Goal: Navigation & Orientation: Understand site structure

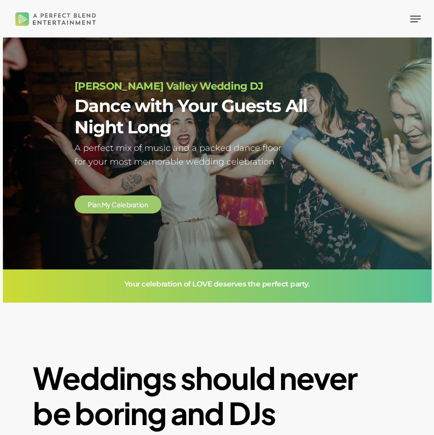
click at [420, 18] on span "Navigation Menu" at bounding box center [415, 18] width 10 height 9
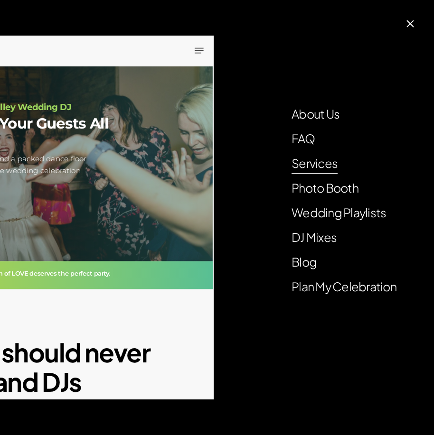
click at [323, 167] on link "Services" at bounding box center [315, 163] width 46 height 19
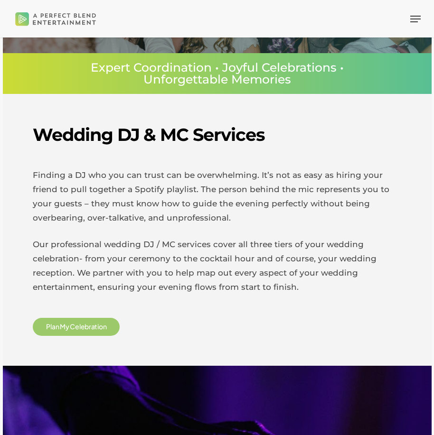
scroll to position [47, 0]
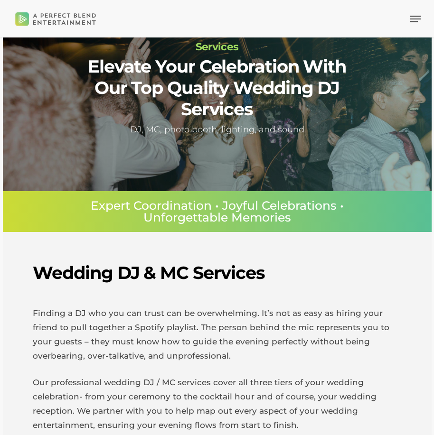
click at [418, 19] on icon "Navigation Menu" at bounding box center [415, 19] width 10 height 1
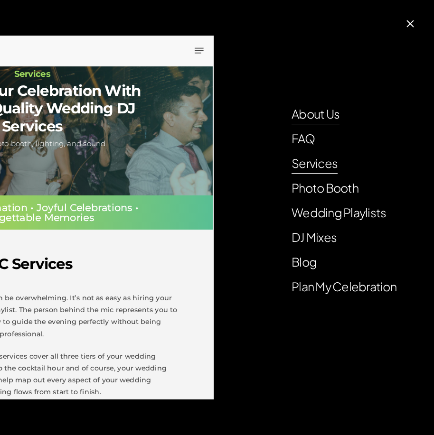
click at [309, 117] on link "About Us" at bounding box center [316, 113] width 48 height 19
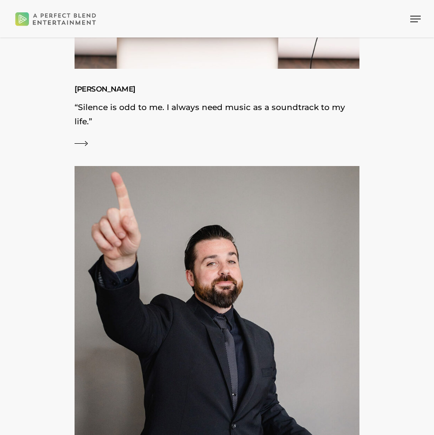
scroll to position [1424, 0]
